Goal: Transaction & Acquisition: Obtain resource

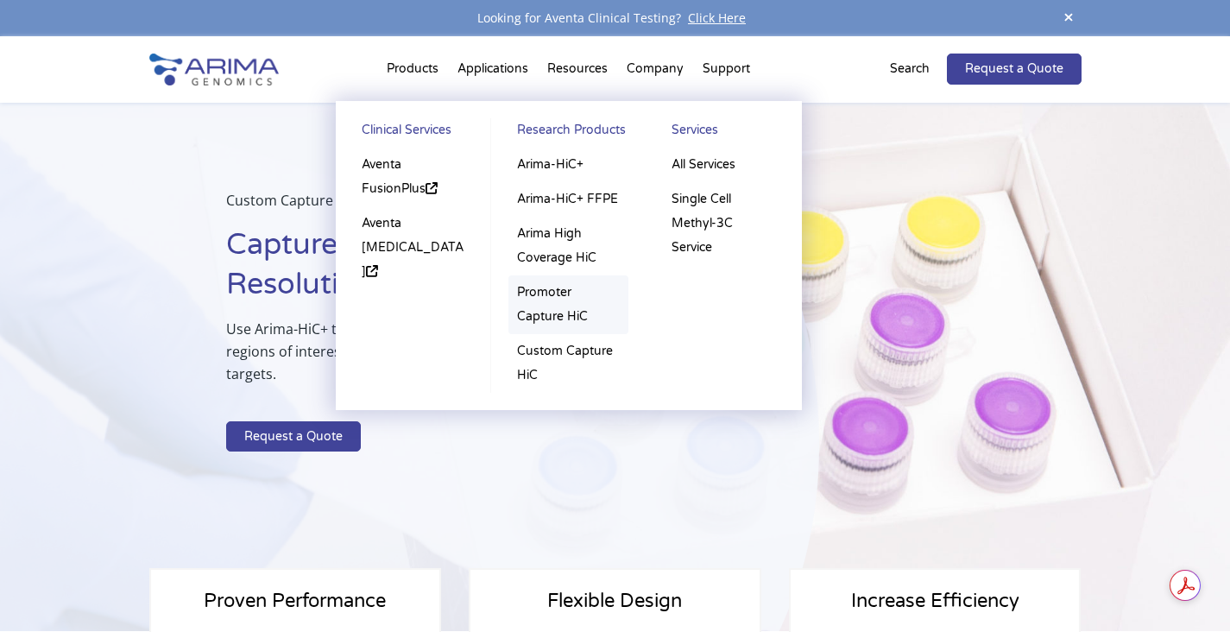
click at [577, 320] on link "Promoter Capture HiC" at bounding box center [569, 304] width 120 height 59
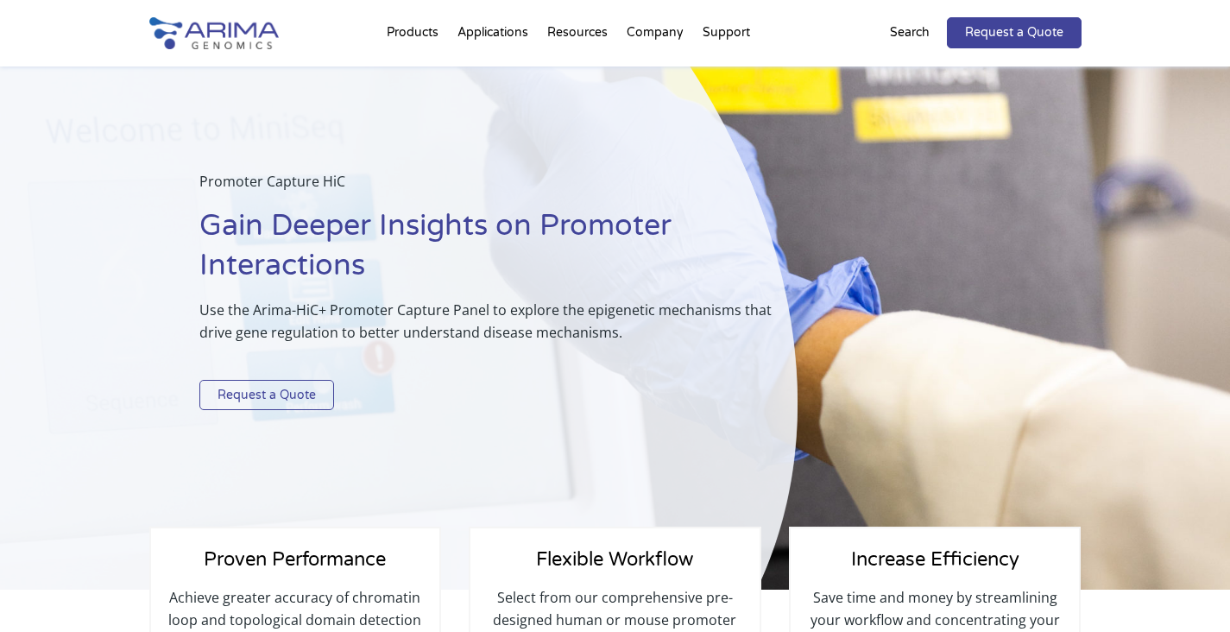
click at [264, 400] on link "Request a Quote" at bounding box center [266, 395] width 135 height 31
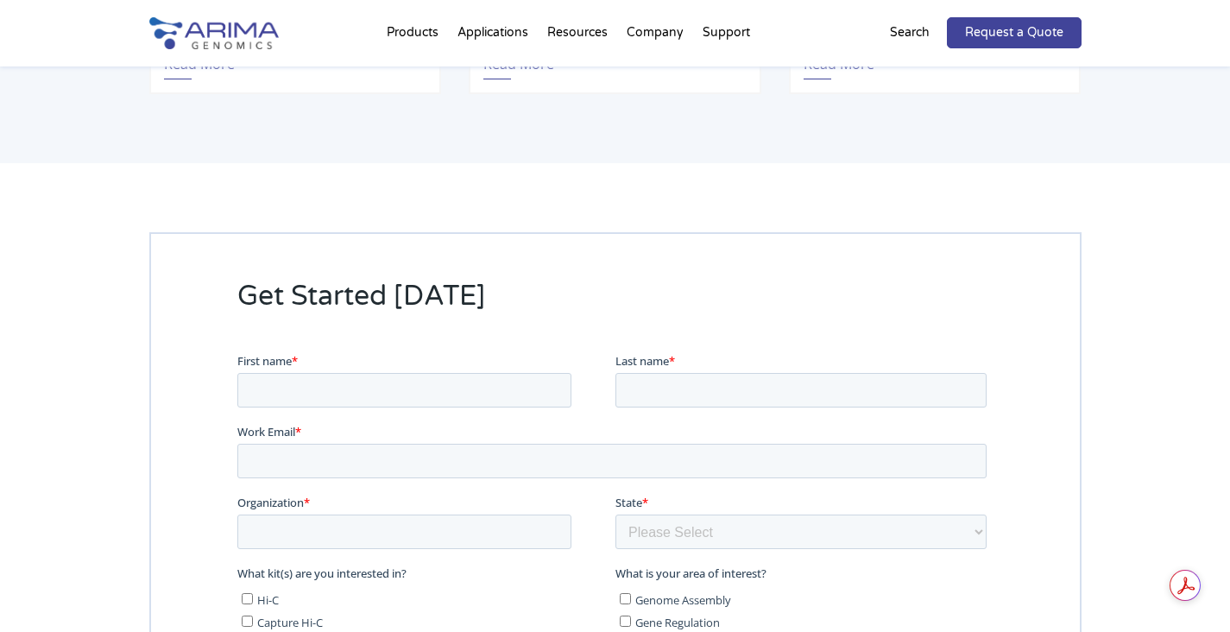
scroll to position [4092, 0]
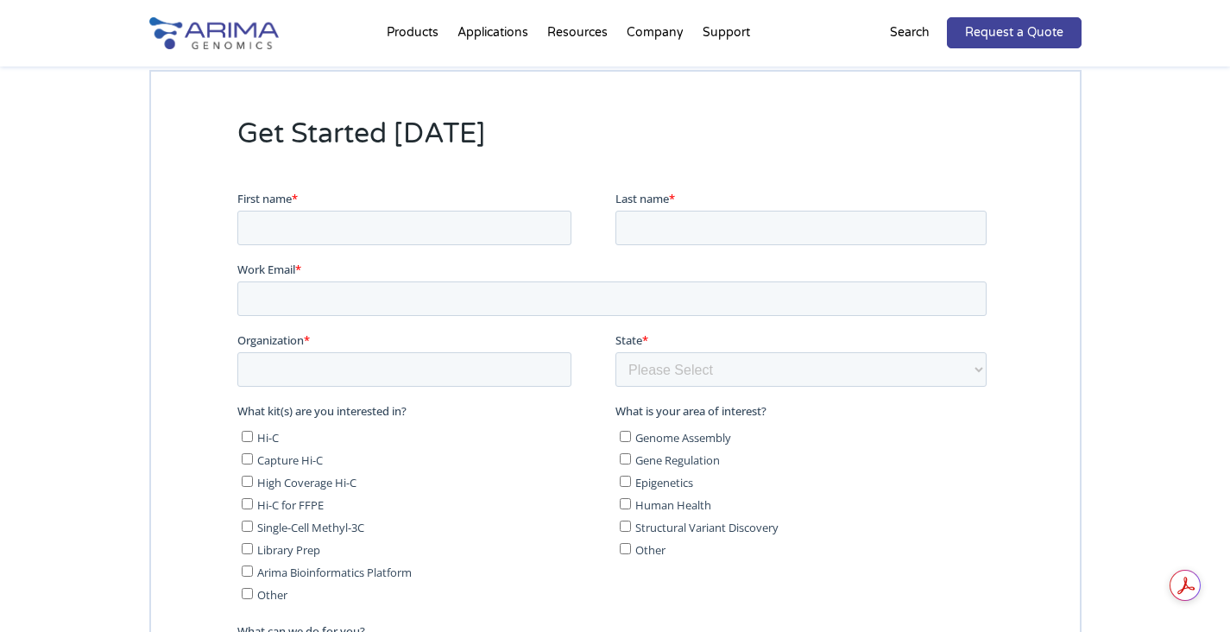
click at [339, 210] on div "First name *" at bounding box center [426, 217] width 378 height 55
click at [337, 223] on input "First name *" at bounding box center [404, 228] width 334 height 35
type input "[PERSON_NAME]"
type input "Lim"
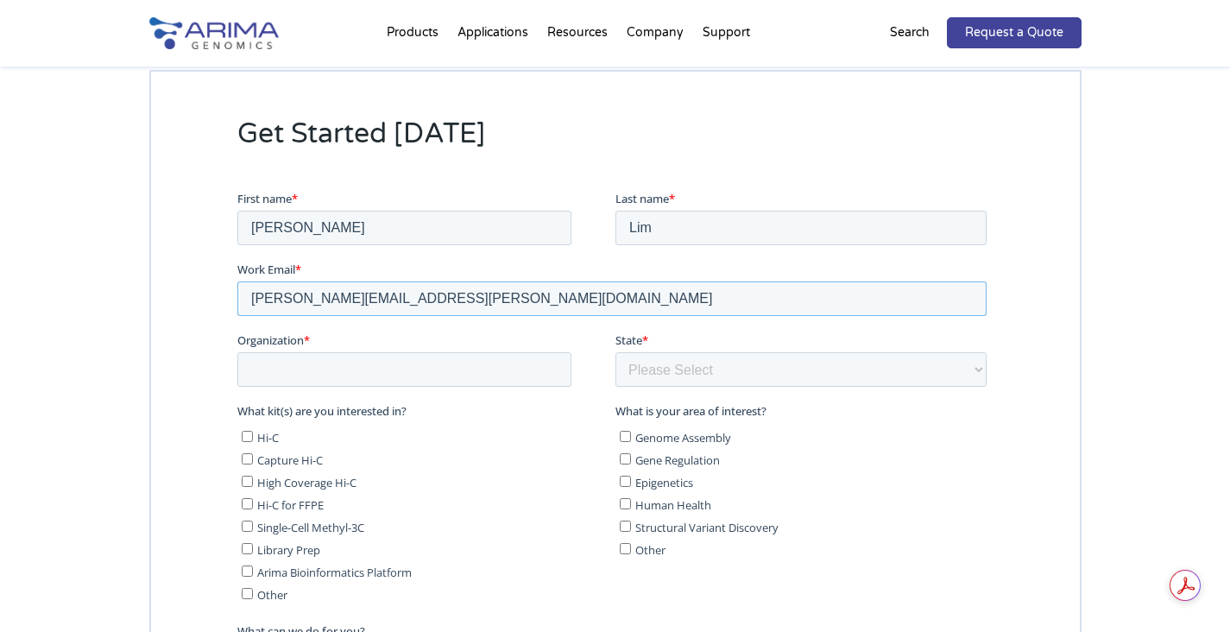
type input "[PERSON_NAME][EMAIL_ADDRESS][PERSON_NAME][DOMAIN_NAME]"
click at [341, 384] on input "Organization *" at bounding box center [404, 369] width 334 height 35
type input "[GEOGRAPHIC_DATA]"
click at [717, 376] on select "Please Select Other/Non-US [US_STATE] [US_STATE] [US_STATE] [US_STATE] [US_STAT…" at bounding box center [800, 369] width 371 height 35
select select "Other/Non-US"
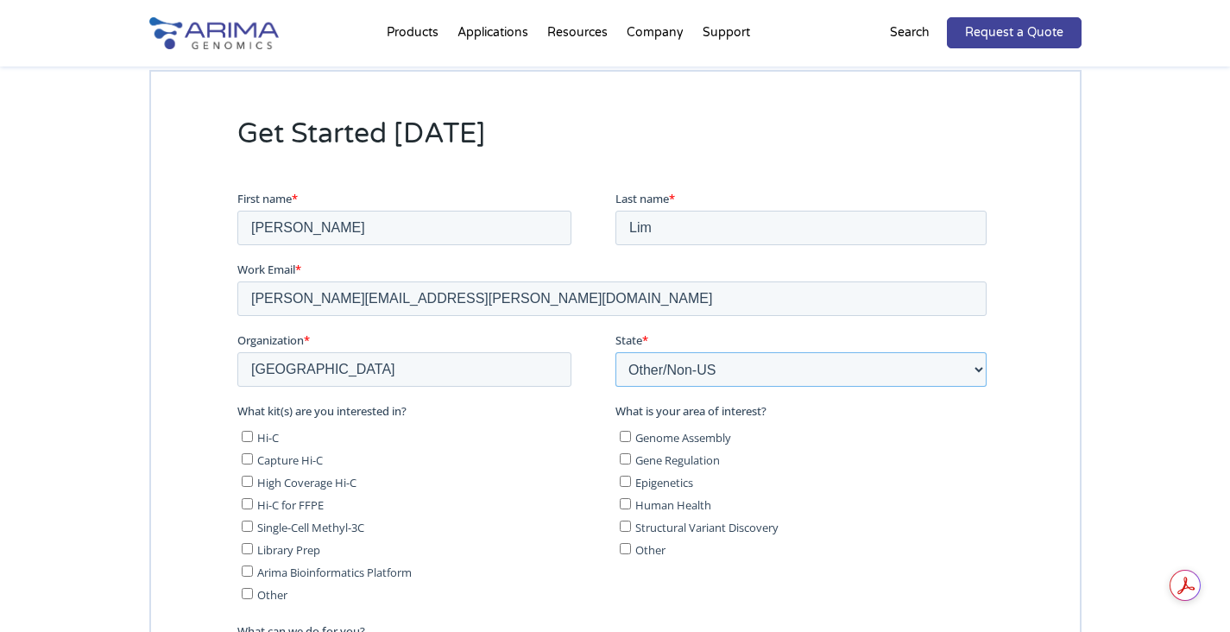
click at [615, 352] on select "Please Select Other/Non-US [US_STATE] [US_STATE] [US_STATE] [US_STATE] [US_STAT…" at bounding box center [800, 369] width 371 height 35
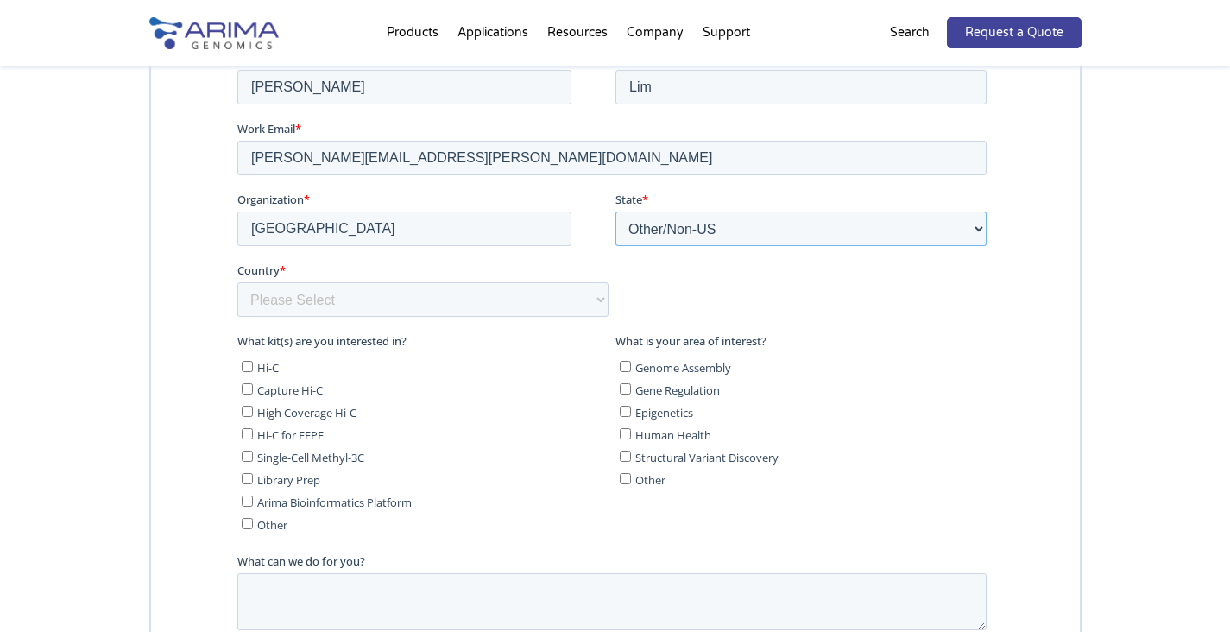
scroll to position [4236, 0]
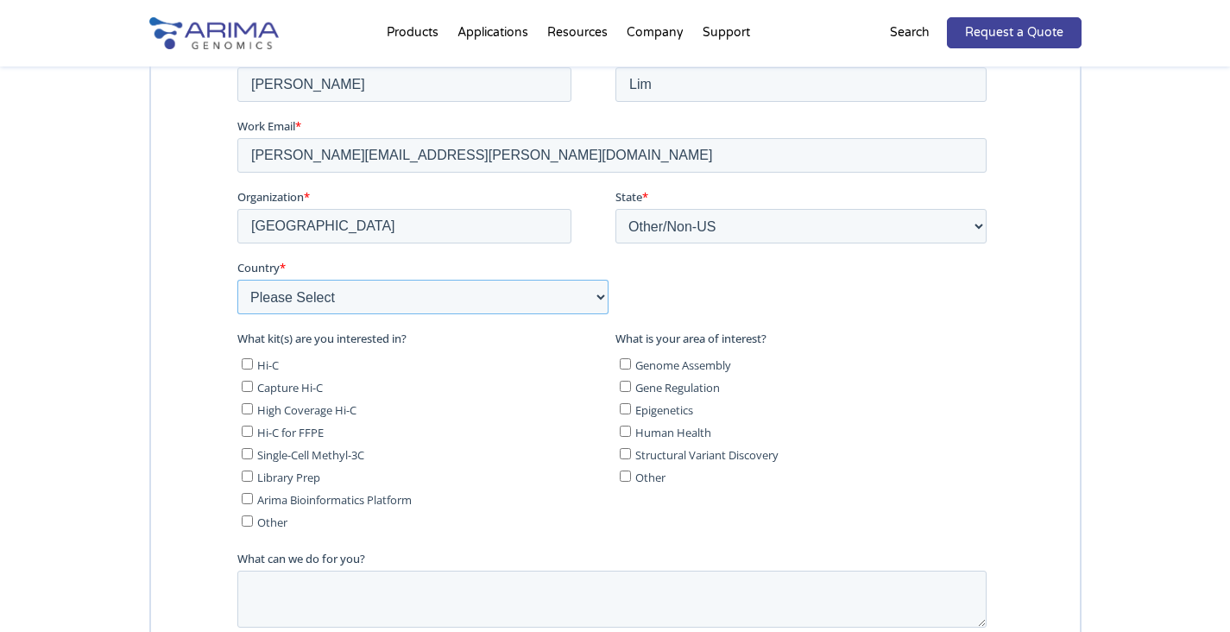
click at [513, 293] on select "Please Select [GEOGRAPHIC_DATA] [GEOGRAPHIC_DATA] [GEOGRAPHIC_DATA] [GEOGRAPHIC…" at bounding box center [422, 297] width 371 height 35
select select "[GEOGRAPHIC_DATA]"
click at [237, 280] on select "Please Select [GEOGRAPHIC_DATA] [GEOGRAPHIC_DATA] [GEOGRAPHIC_DATA] [GEOGRAPHIC…" at bounding box center [422, 297] width 371 height 35
click at [295, 393] on span "Capture Hi-C" at bounding box center [289, 388] width 66 height 16
click at [252, 392] on input "Capture Hi-C" at bounding box center [246, 386] width 11 height 11
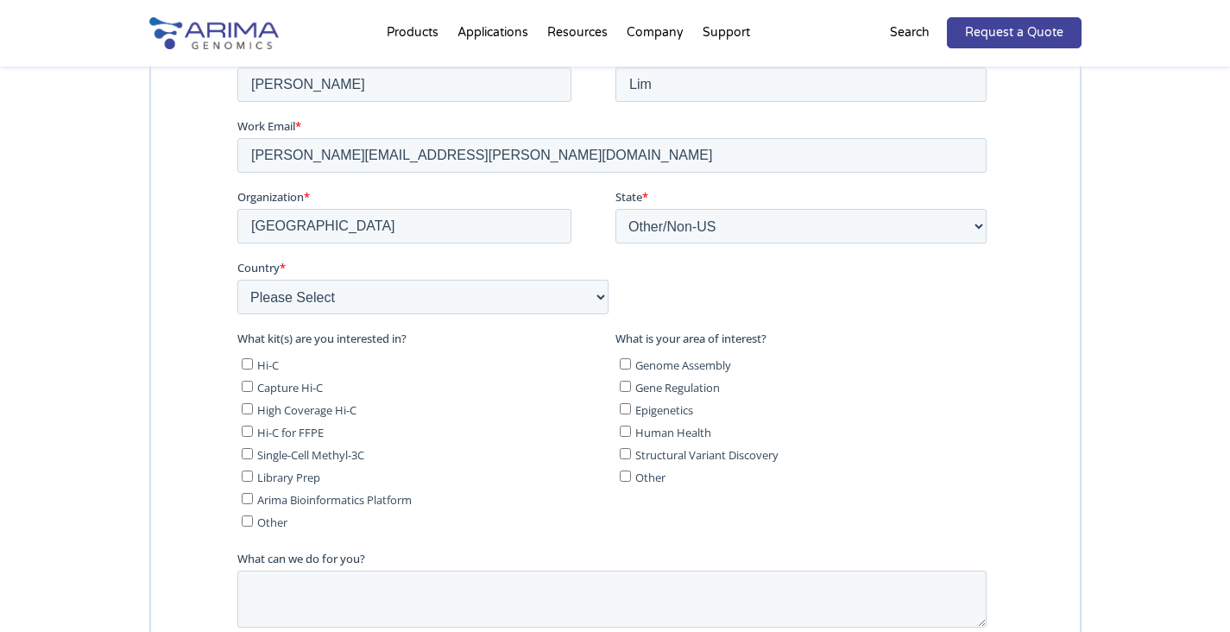
checkbox input "true"
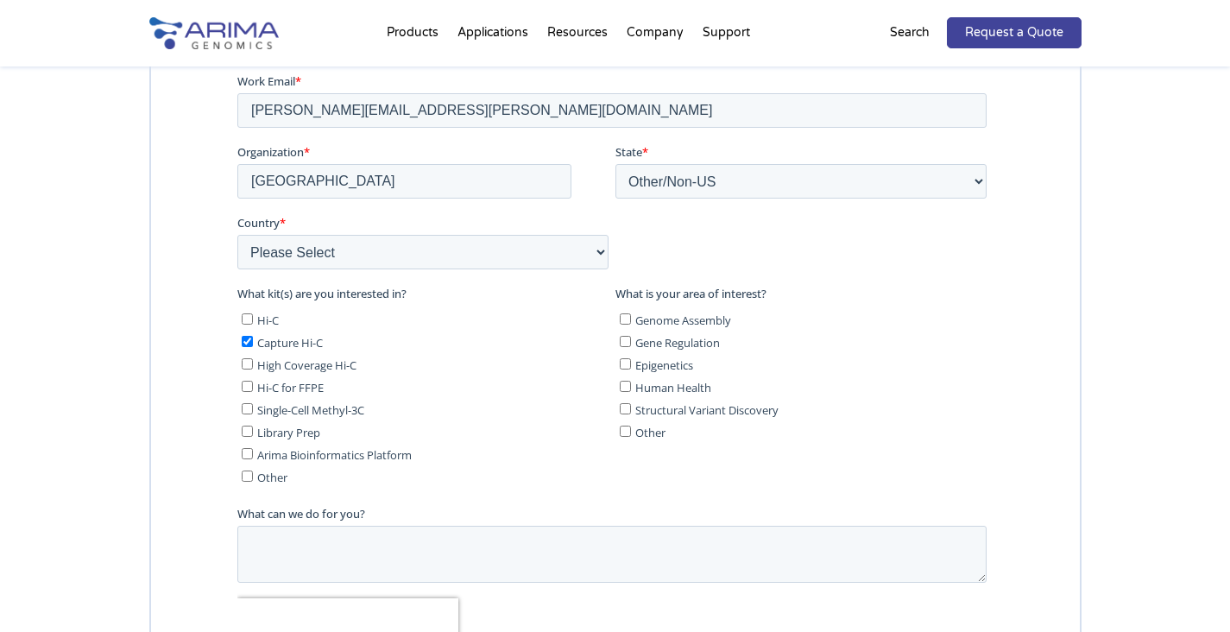
scroll to position [4283, 0]
click at [303, 437] on span "Library Prep" at bounding box center [287, 431] width 63 height 16
click at [252, 435] on input "Library Prep" at bounding box center [246, 429] width 11 height 11
checkbox input "true"
click at [712, 324] on span "Genome Assembly" at bounding box center [683, 319] width 96 height 16
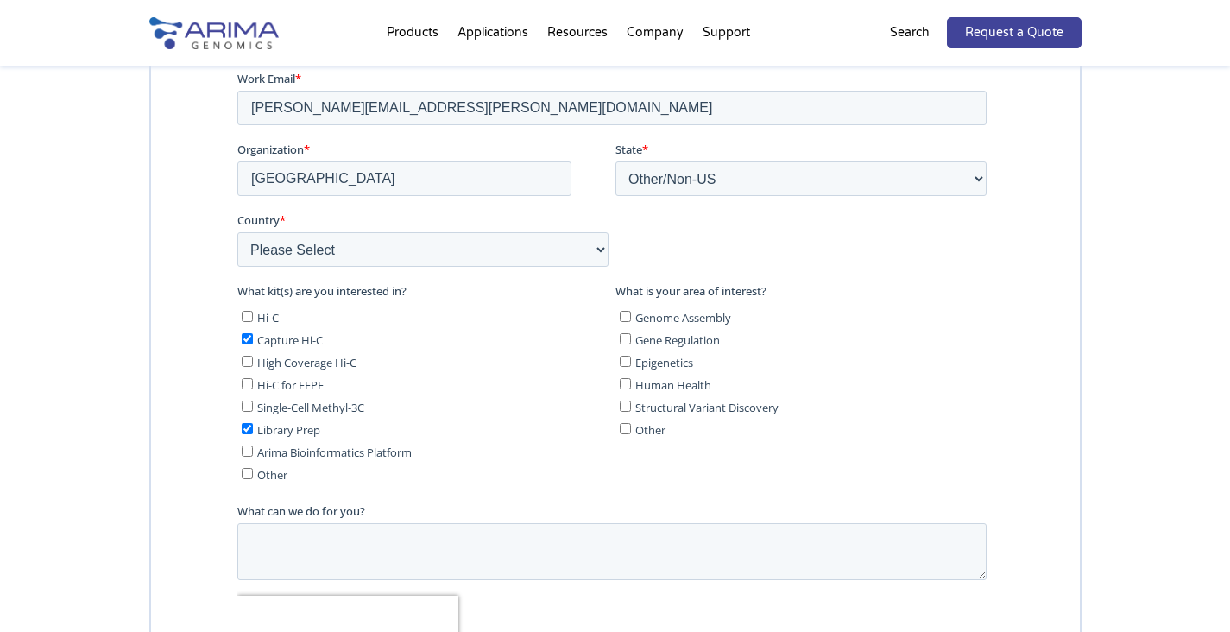
click at [630, 323] on input "Genome Assembly" at bounding box center [624, 317] width 11 height 11
checkbox input "true"
click at [708, 343] on span "Gene Regulation" at bounding box center [677, 341] width 85 height 16
click at [630, 343] on input "Gene Regulation" at bounding box center [624, 339] width 11 height 11
checkbox input "true"
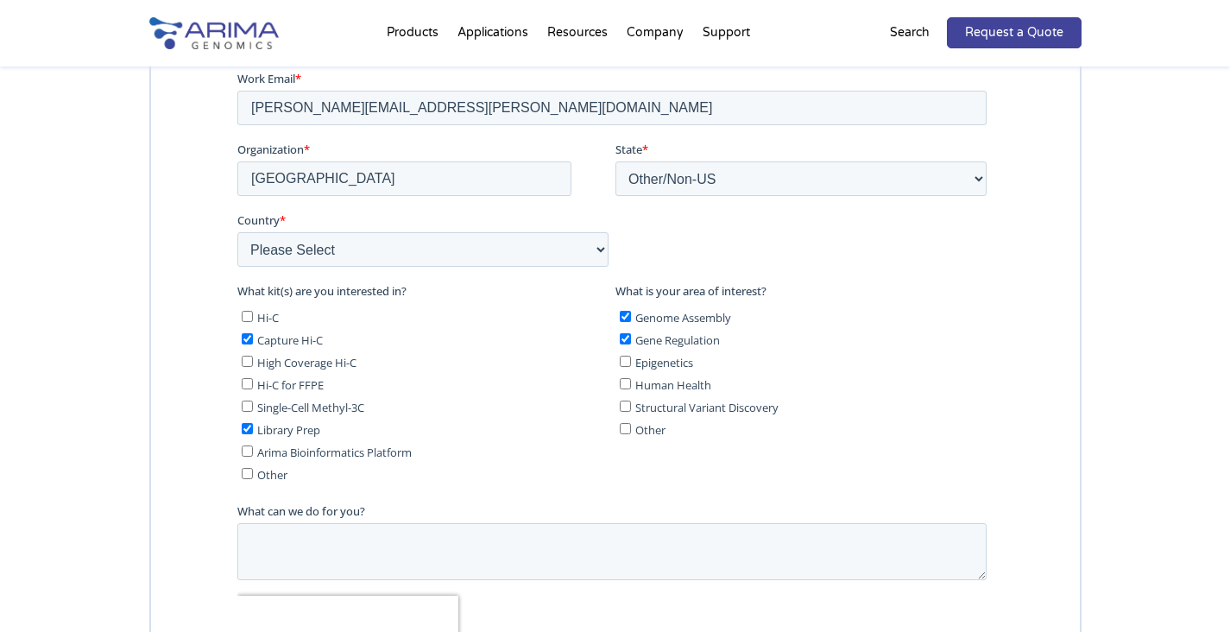
click at [673, 367] on span "Epigenetics" at bounding box center [664, 364] width 58 height 16
click at [630, 367] on input "Epigenetics" at bounding box center [624, 362] width 11 height 11
checkbox input "true"
click at [689, 395] on ul "Genome Assembly Gene Regulation Epigenetics Human Health Structural Variant Dis…" at bounding box center [800, 371] width 371 height 135
click at [686, 383] on span "Human Health" at bounding box center [673, 386] width 76 height 16
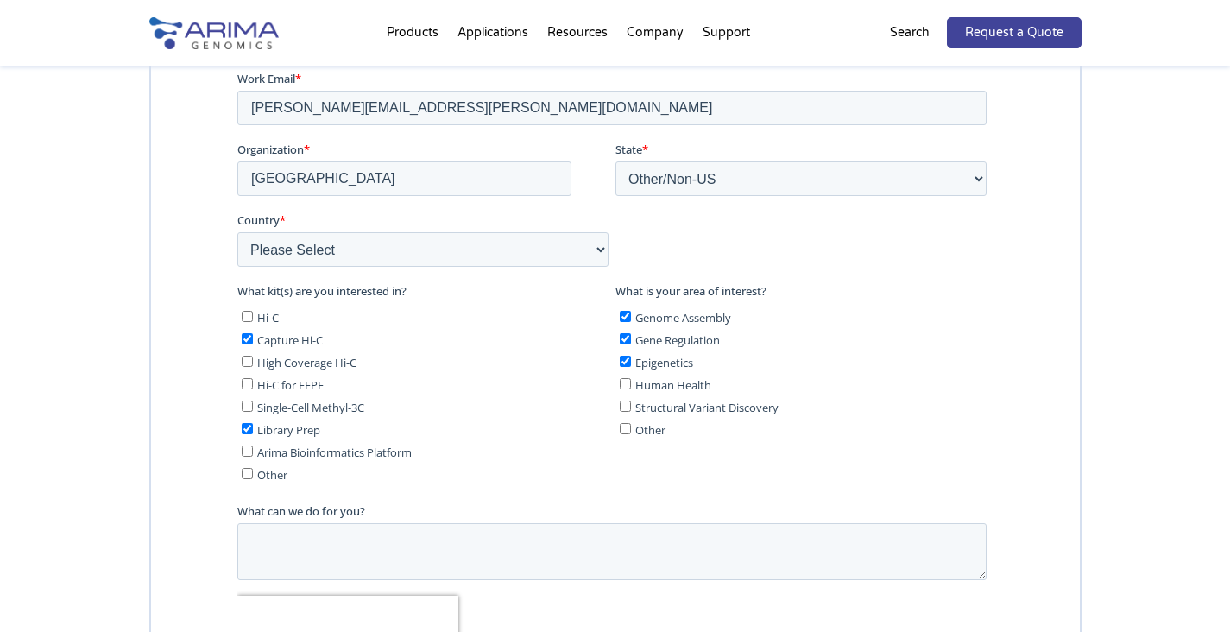
click at [630, 383] on input "Human Health" at bounding box center [624, 384] width 11 height 11
checkbox input "true"
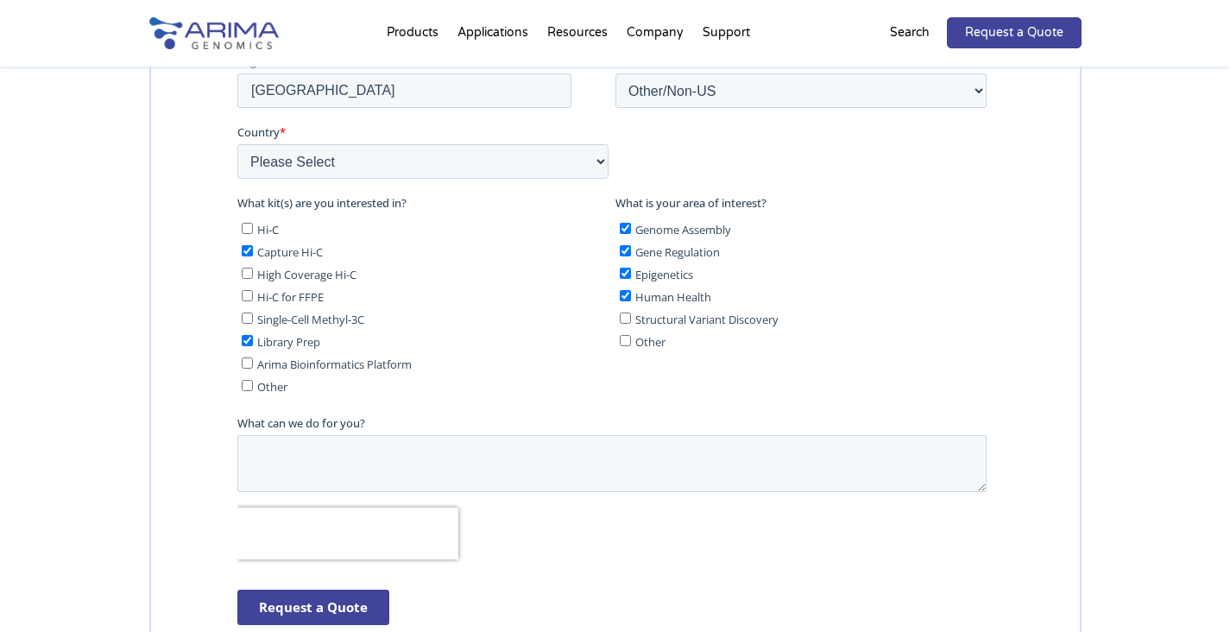
scroll to position [4375, 0]
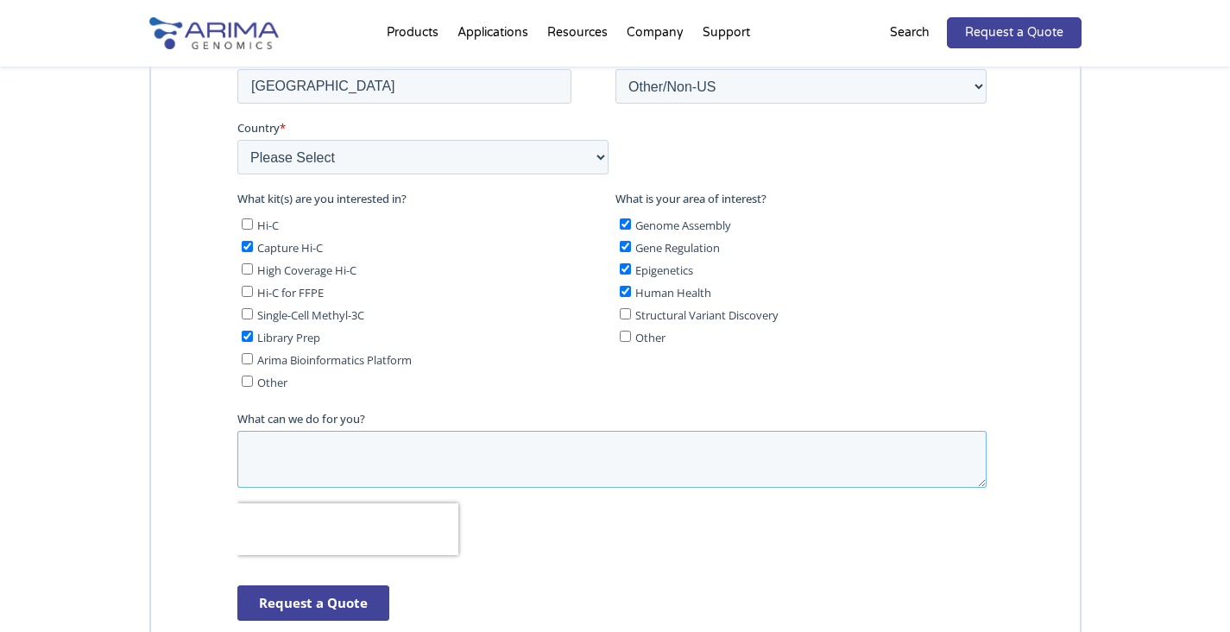
click at [424, 452] on textarea "What can we do for you?" at bounding box center [611, 460] width 749 height 57
paste textarea "I am writing to request a quote for promoter capture Hi-C using the Arima Promo…"
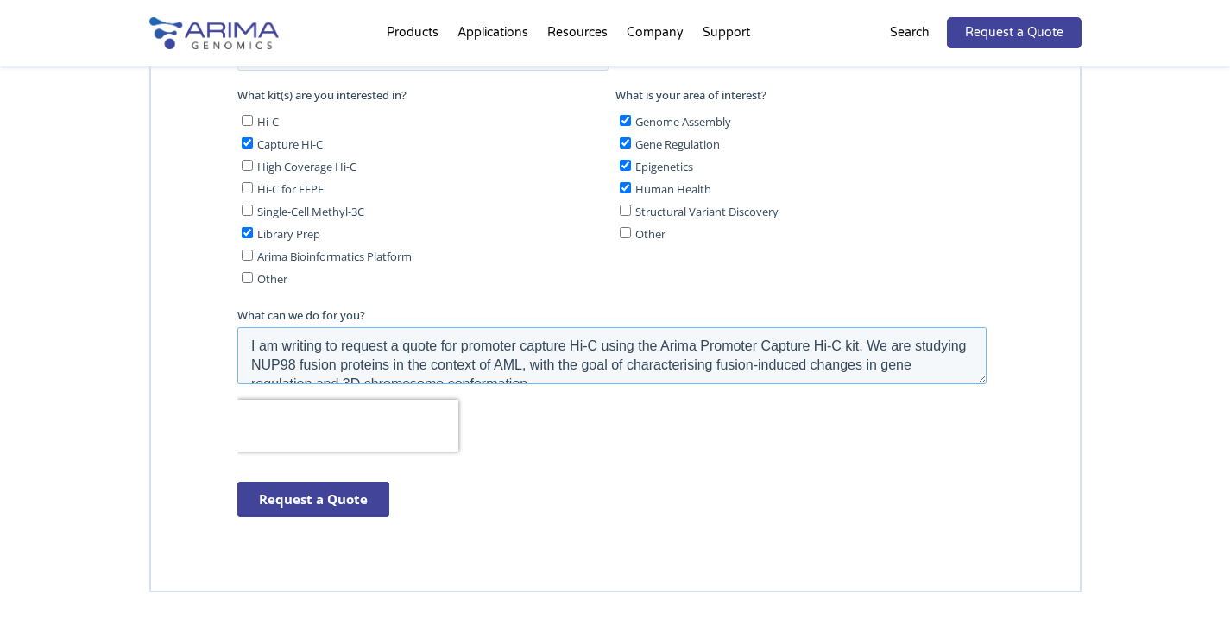
scroll to position [4520, 0]
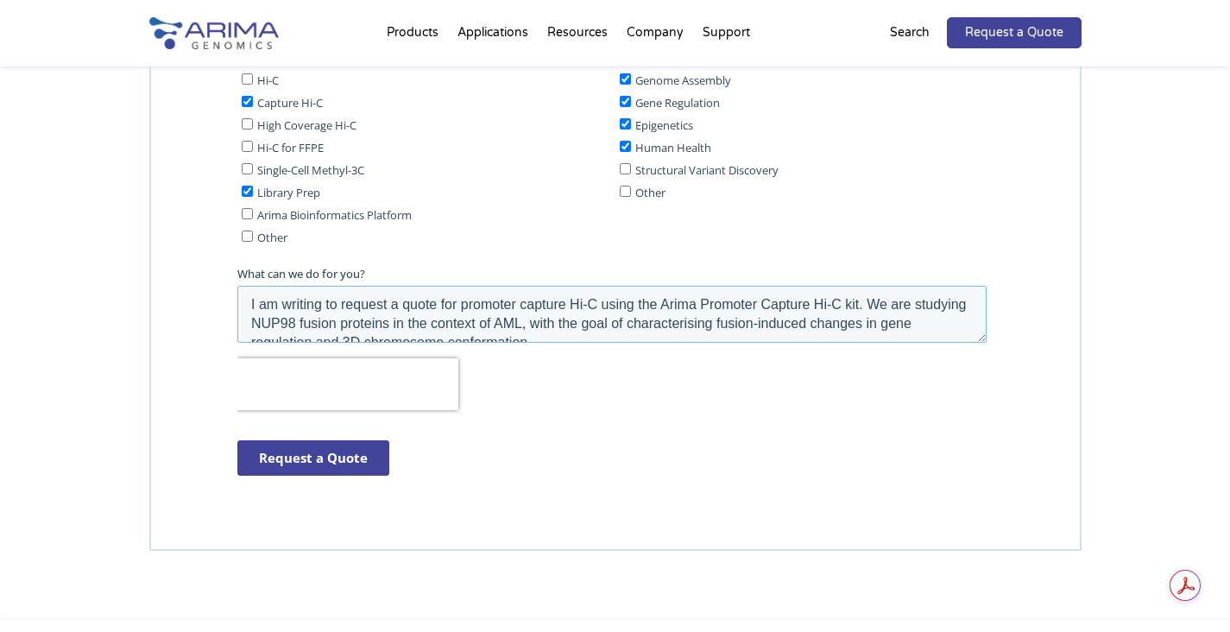
type textarea "I am writing to request a quote for promoter capture Hi-C using the Arima Promo…"
click at [356, 461] on input "Request a Quote" at bounding box center [313, 458] width 152 height 35
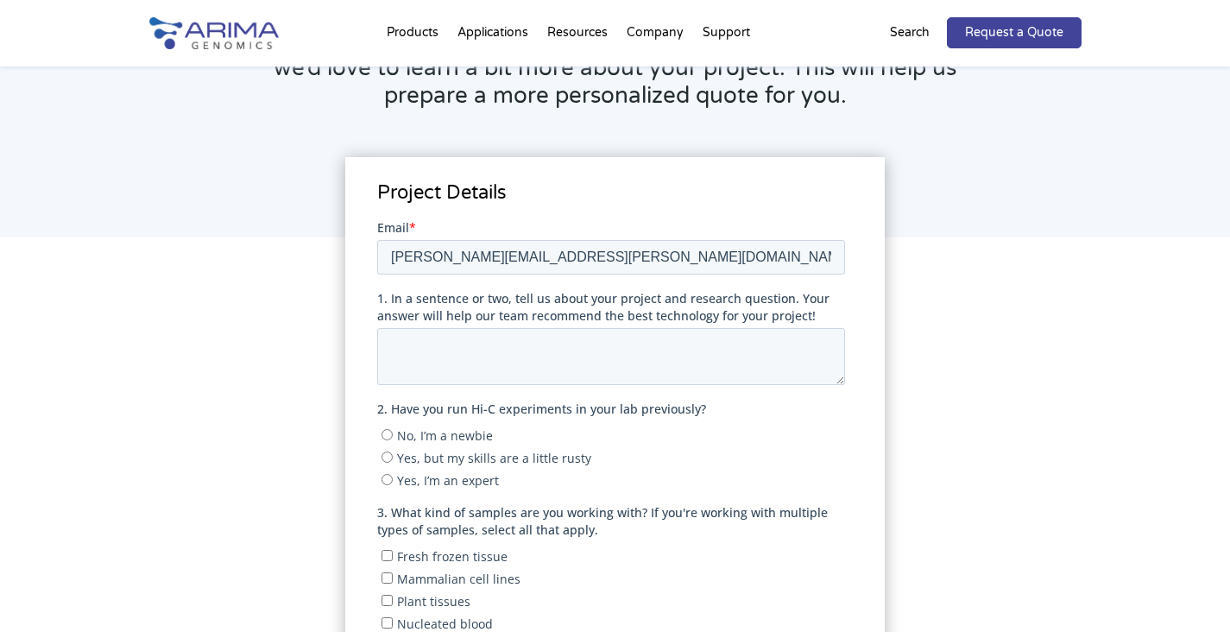
scroll to position [194, 0]
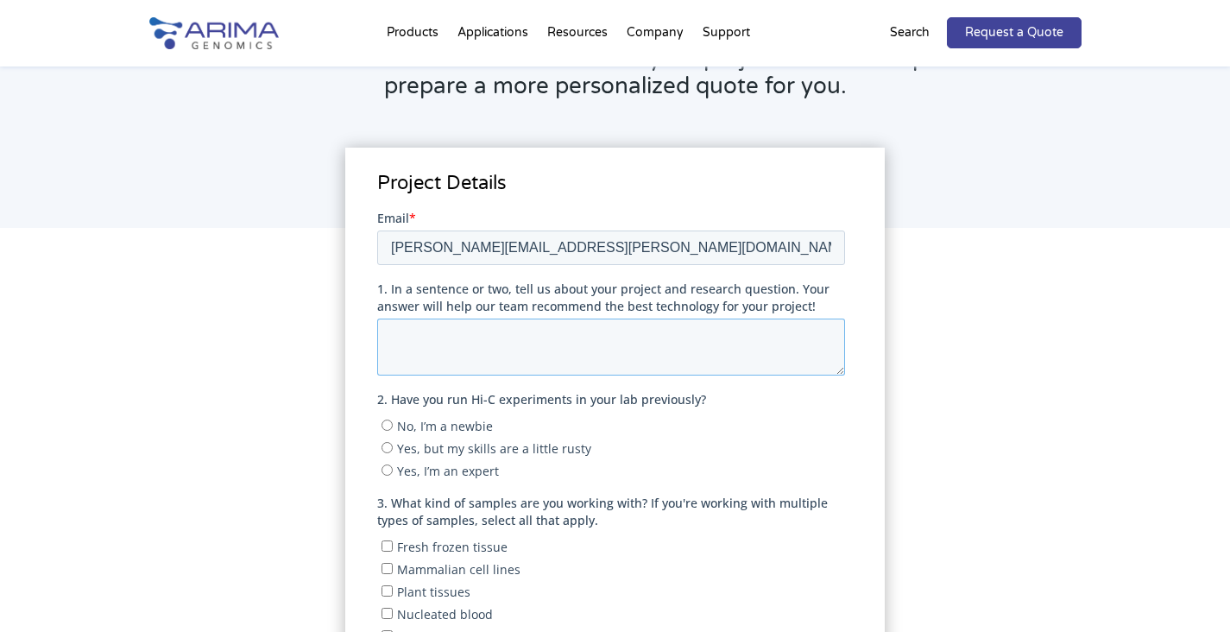
click at [649, 324] on textarea "1. In a sentence or two, tell us about your project and research question. Your…" at bounding box center [611, 346] width 468 height 57
paste textarea "I am writing to request a quote for promoter capture Hi-C using the Arima Promo…"
type textarea "I am writing to request a quote for promoter capture Hi-C using the Arima Promo…"
click at [556, 442] on span "Yes, but my skills are a little rusty" at bounding box center [494, 447] width 194 height 16
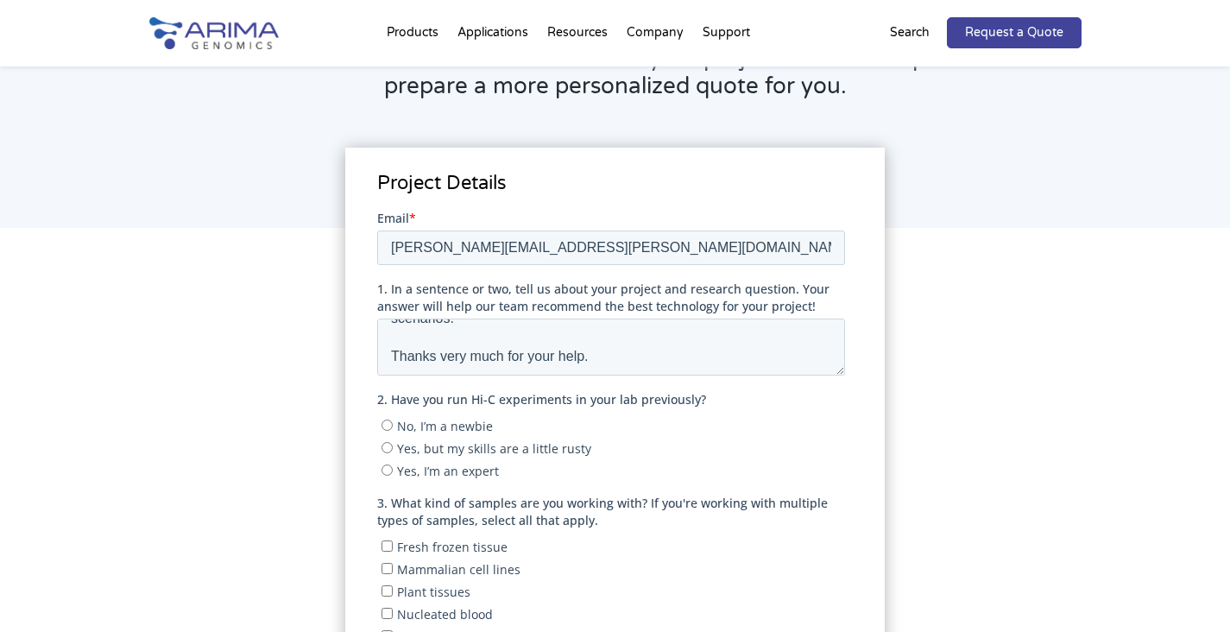
click at [393, 442] on input "Yes, but my skills are a little rusty" at bounding box center [387, 446] width 11 height 11
radio input "true"
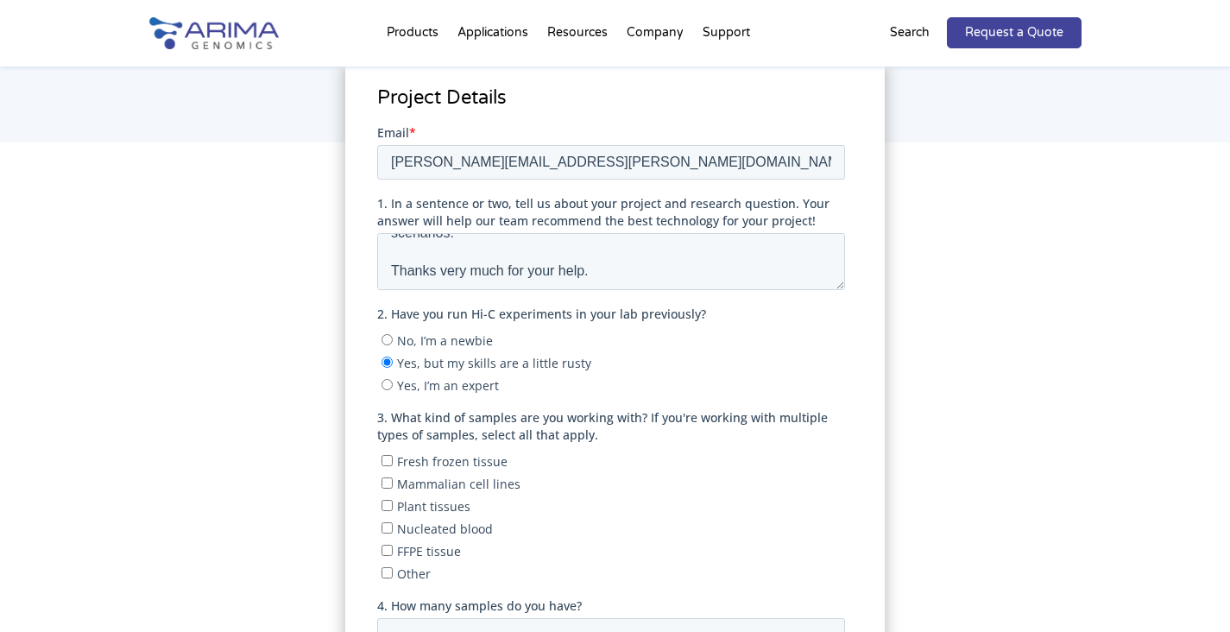
scroll to position [283, 0]
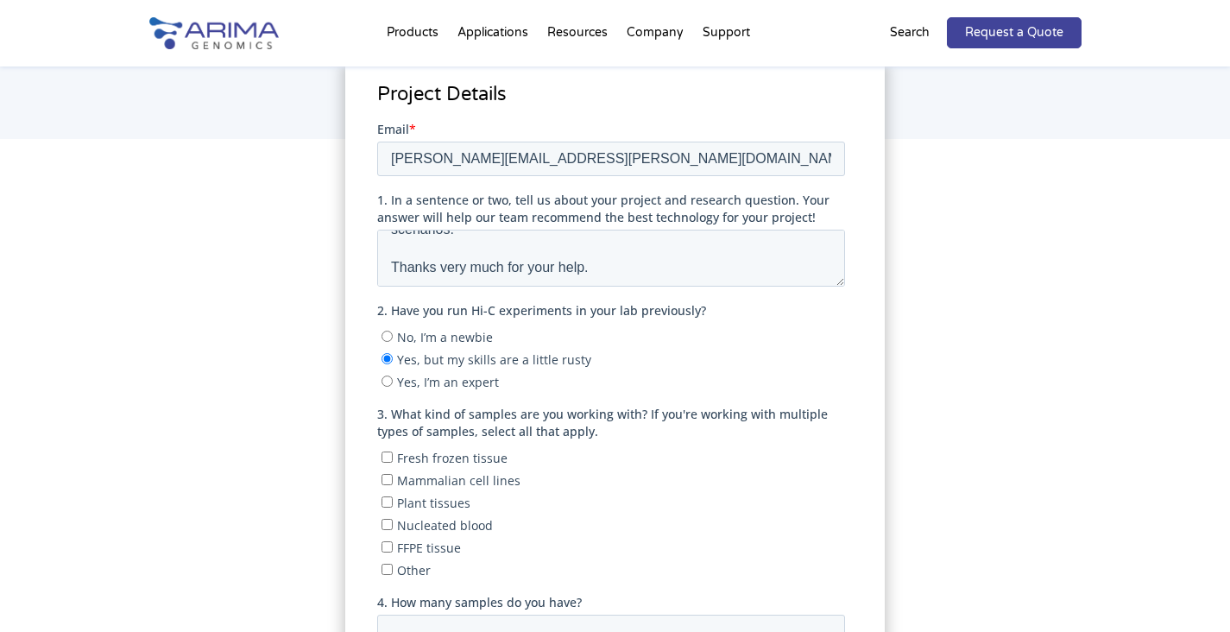
click at [415, 572] on span "Other" at bounding box center [414, 569] width 34 height 16
click at [393, 572] on input "Other" at bounding box center [387, 568] width 11 height 11
checkbox input "true"
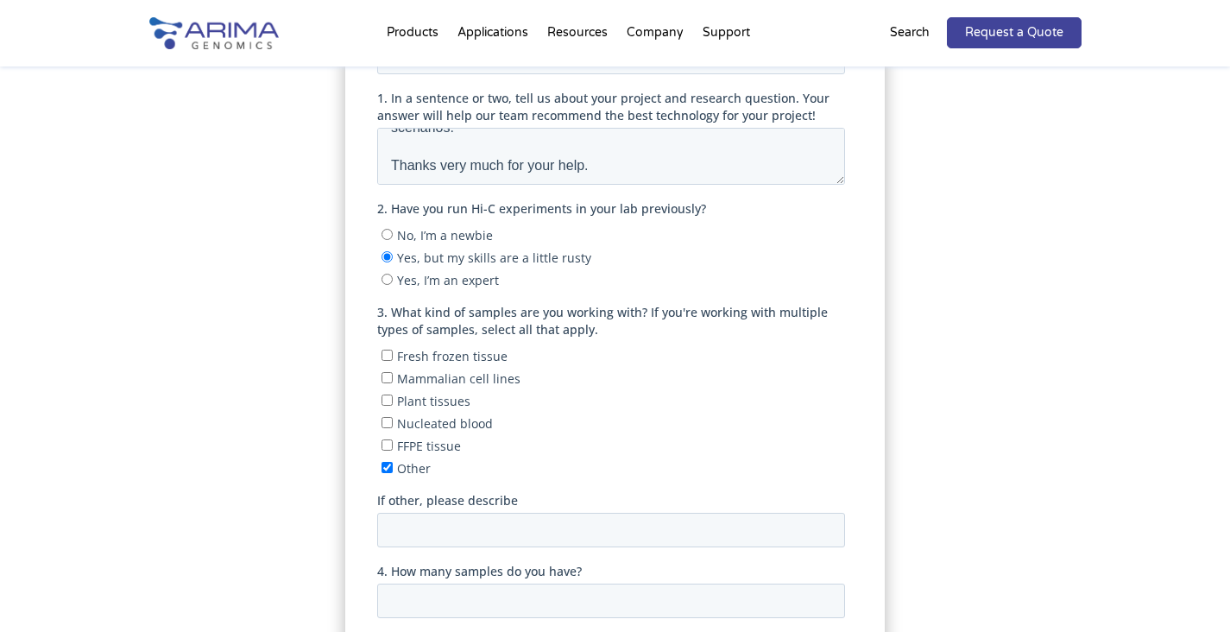
scroll to position [386, 0]
click at [523, 534] on input "If other, please describe" at bounding box center [611, 528] width 468 height 35
type input "cryopreserved viable mononuclear cells"
click at [389, 379] on input "Mammalian cell lines" at bounding box center [387, 375] width 11 height 11
checkbox input "true"
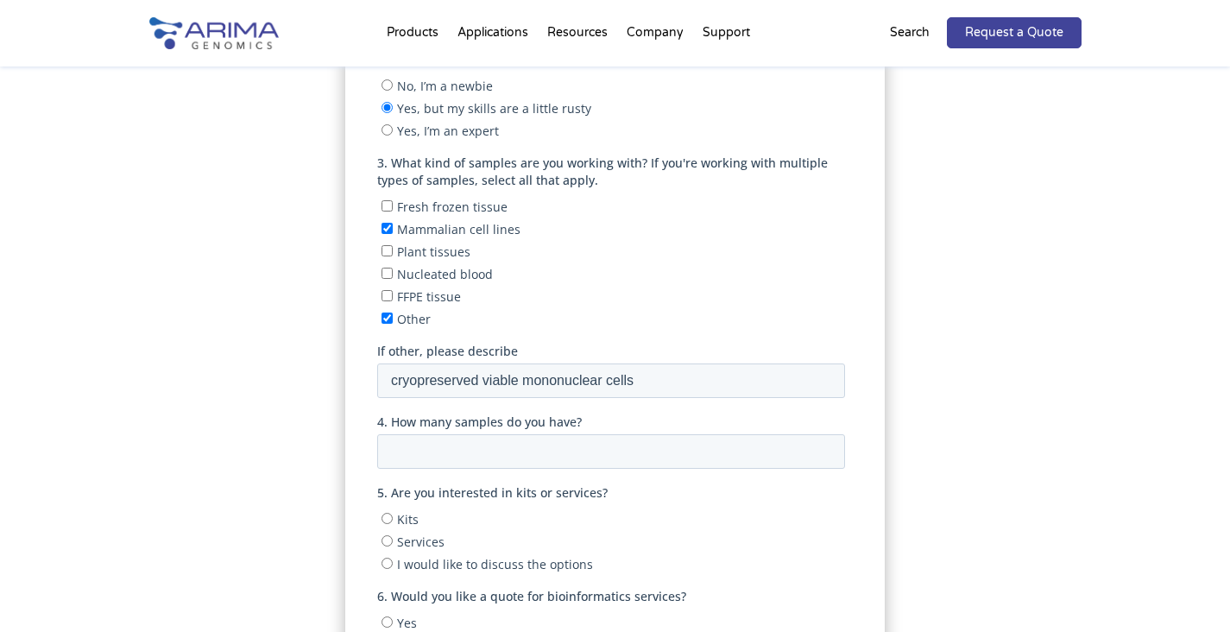
scroll to position [544, 0]
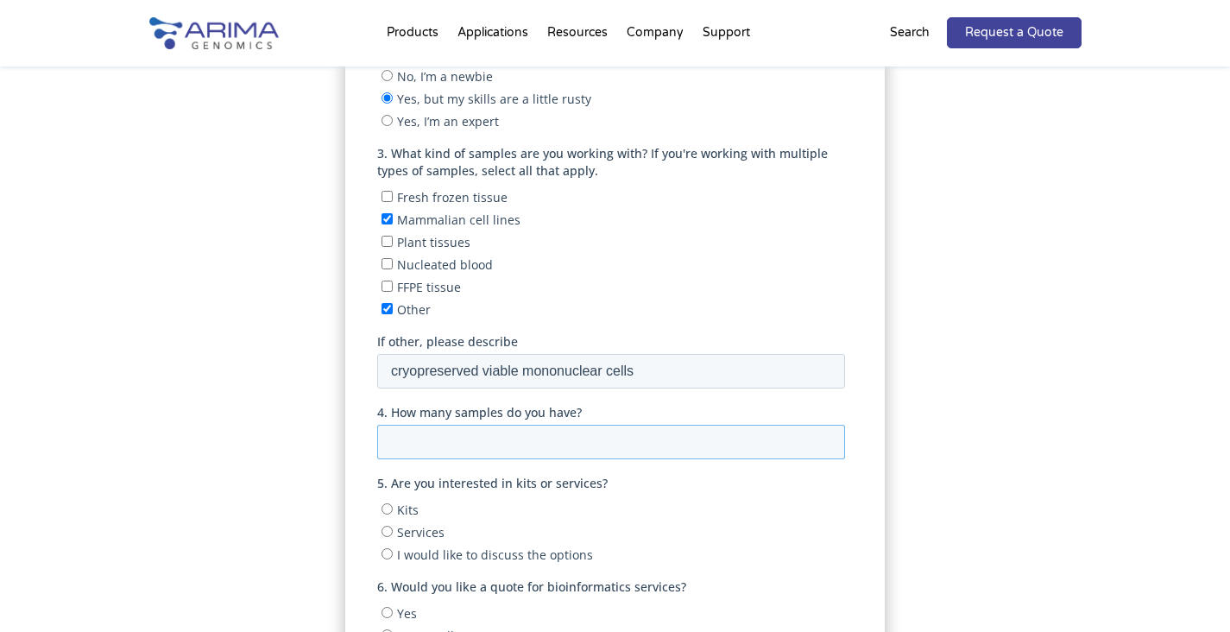
click at [513, 443] on input "4. How many samples do you have?" at bounding box center [611, 442] width 468 height 35
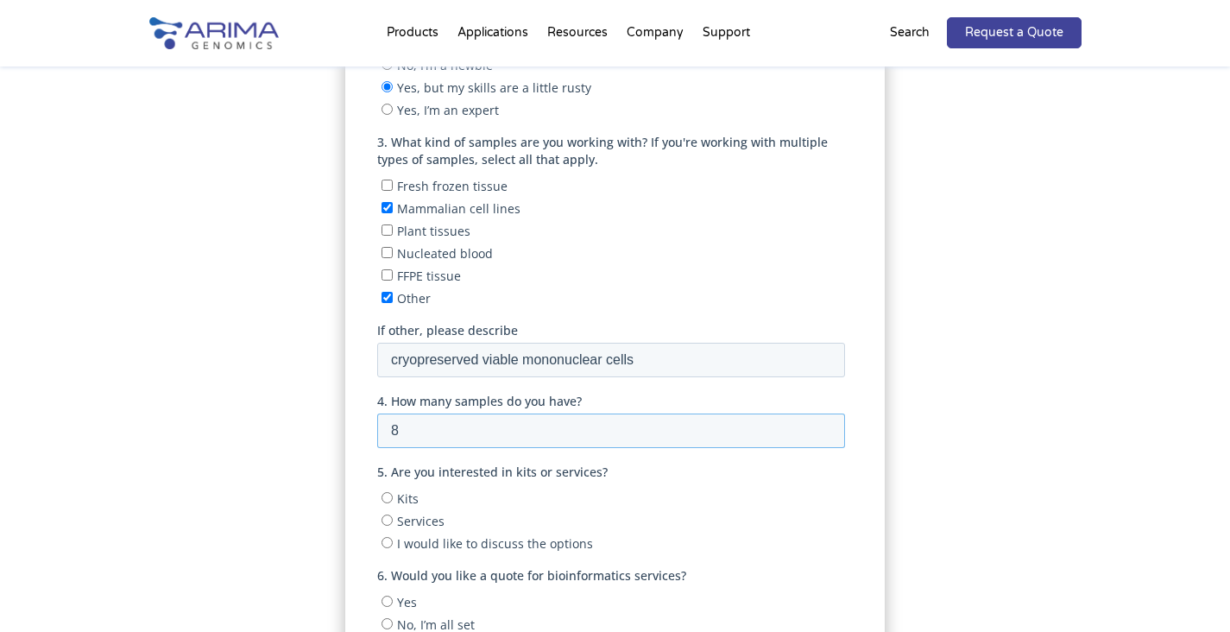
type input "8"
click at [397, 496] on span "Kits" at bounding box center [408, 498] width 22 height 16
click at [393, 496] on input "Kits" at bounding box center [387, 497] width 11 height 11
radio input "true"
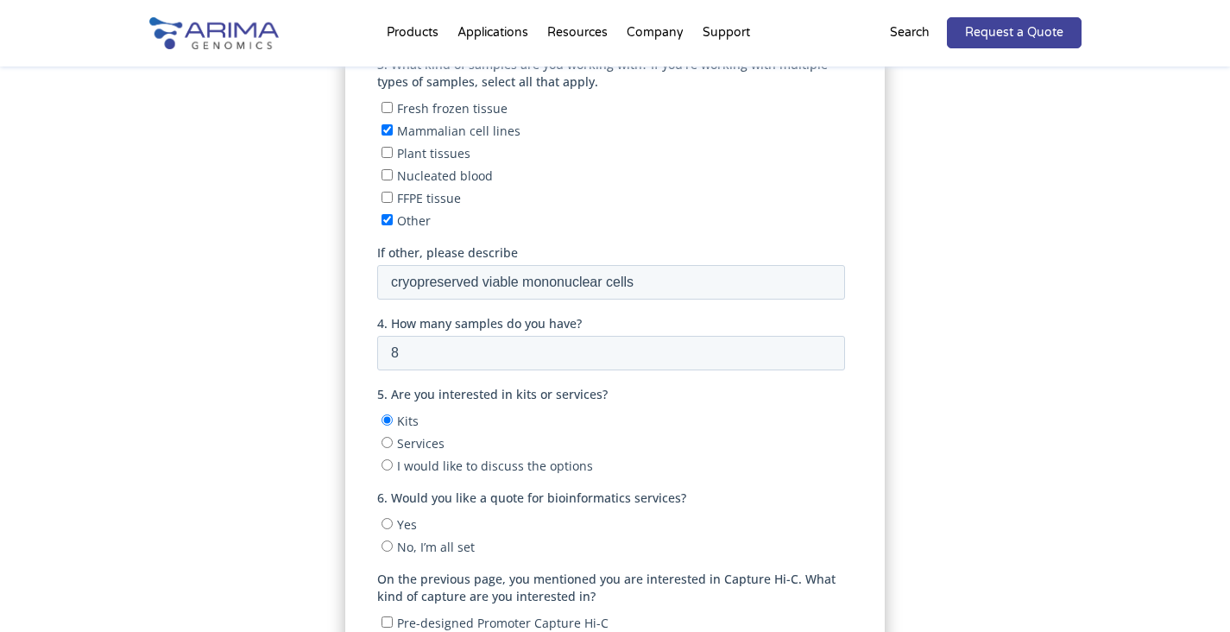
scroll to position [634, 0]
click at [400, 540] on span "No, I’m all set" at bounding box center [436, 546] width 78 height 16
click at [393, 540] on input "No, I’m all set" at bounding box center [387, 545] width 11 height 11
radio input "true"
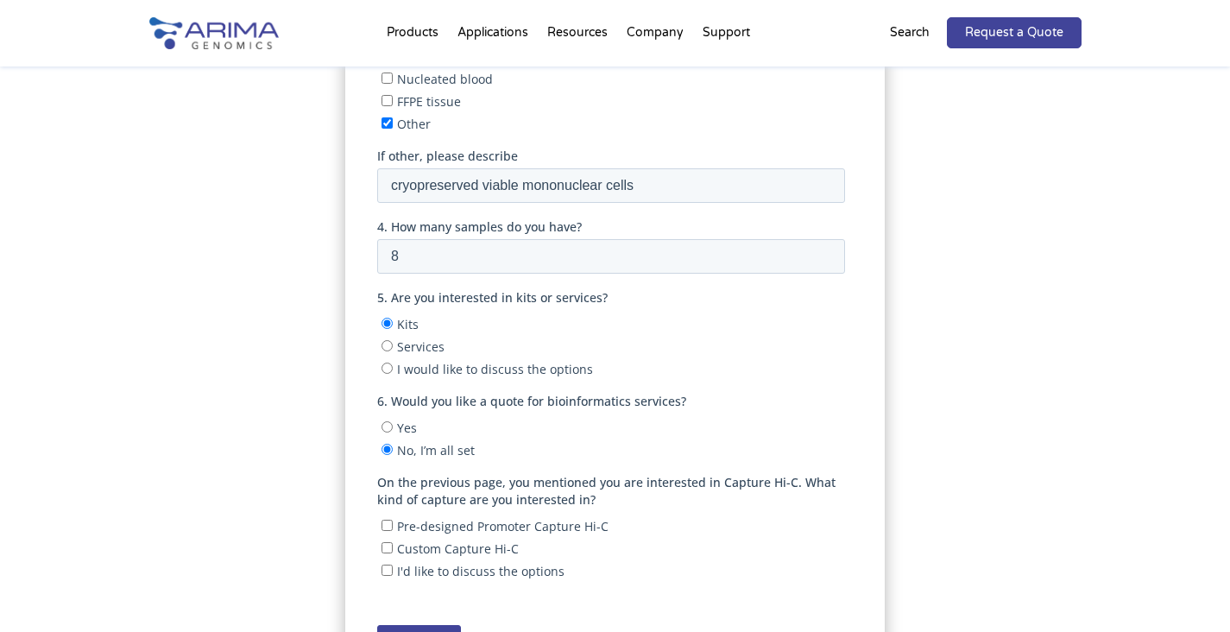
scroll to position [732, 0]
click at [501, 515] on span "Pre-designed Promoter Capture Hi-C" at bounding box center [503, 523] width 212 height 16
click at [393, 517] on input "Pre-designed Promoter Capture Hi-C" at bounding box center [387, 522] width 11 height 11
checkbox input "true"
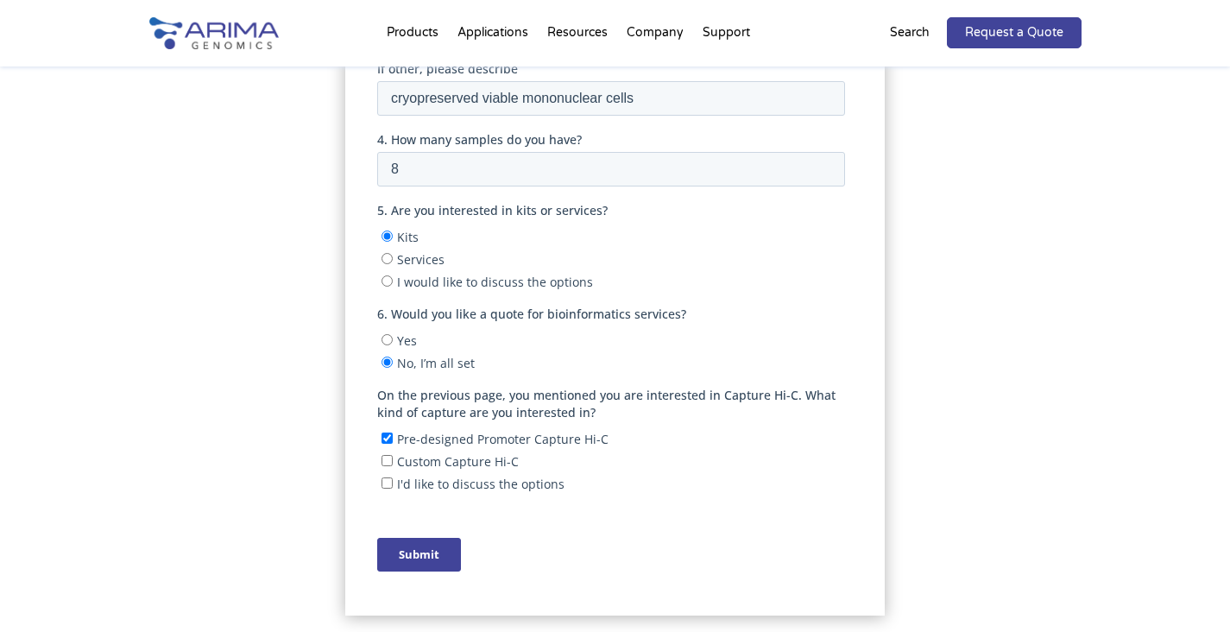
click at [418, 548] on input "Submit" at bounding box center [419, 555] width 84 height 34
